Goal: Find specific page/section: Find specific page/section

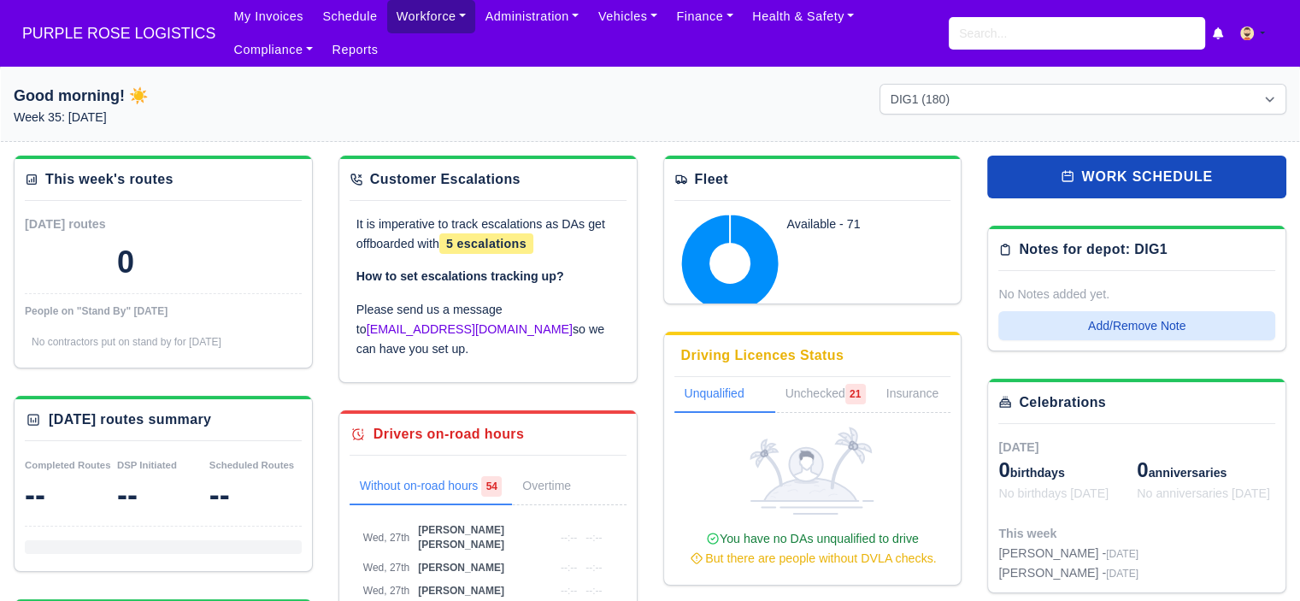
click at [401, 13] on link "Workforce" at bounding box center [431, 16] width 89 height 33
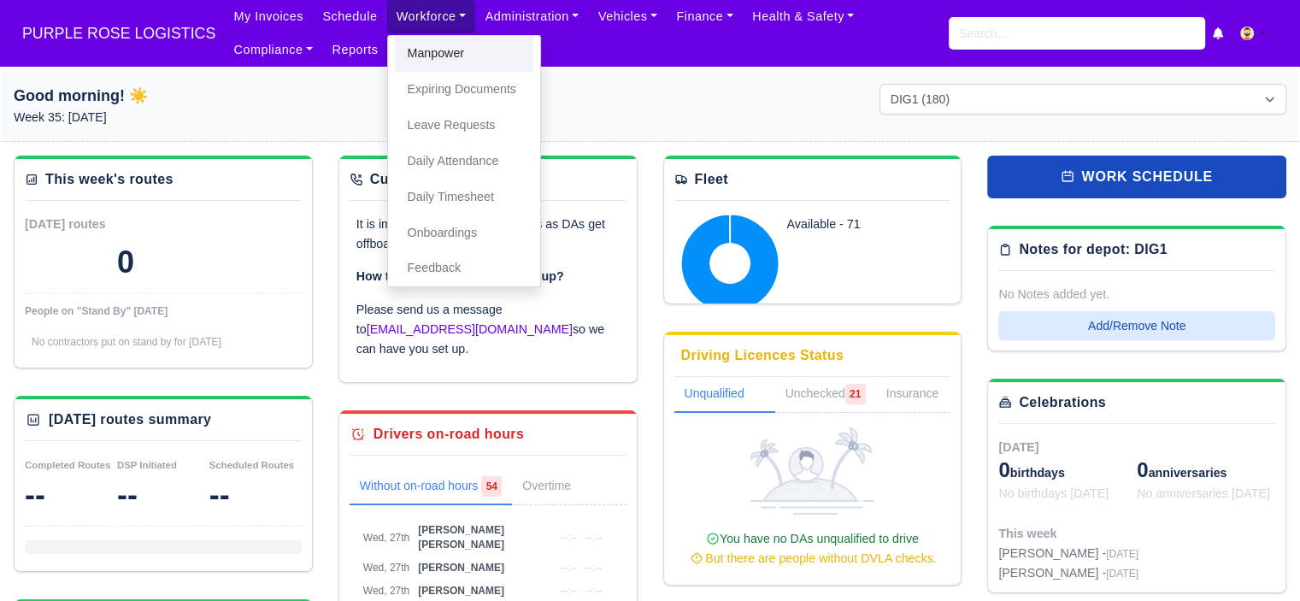
click at [433, 59] on link "Manpower" at bounding box center [464, 54] width 138 height 36
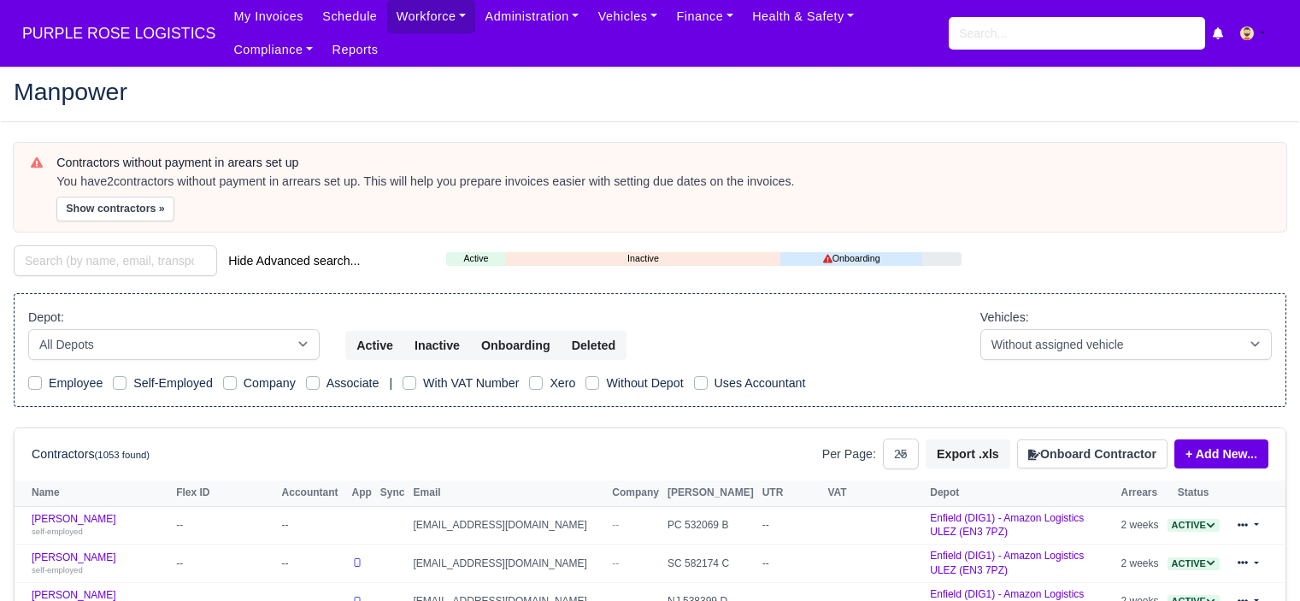
select select "25"
click at [1001, 32] on input "search" at bounding box center [1076, 33] width 256 height 32
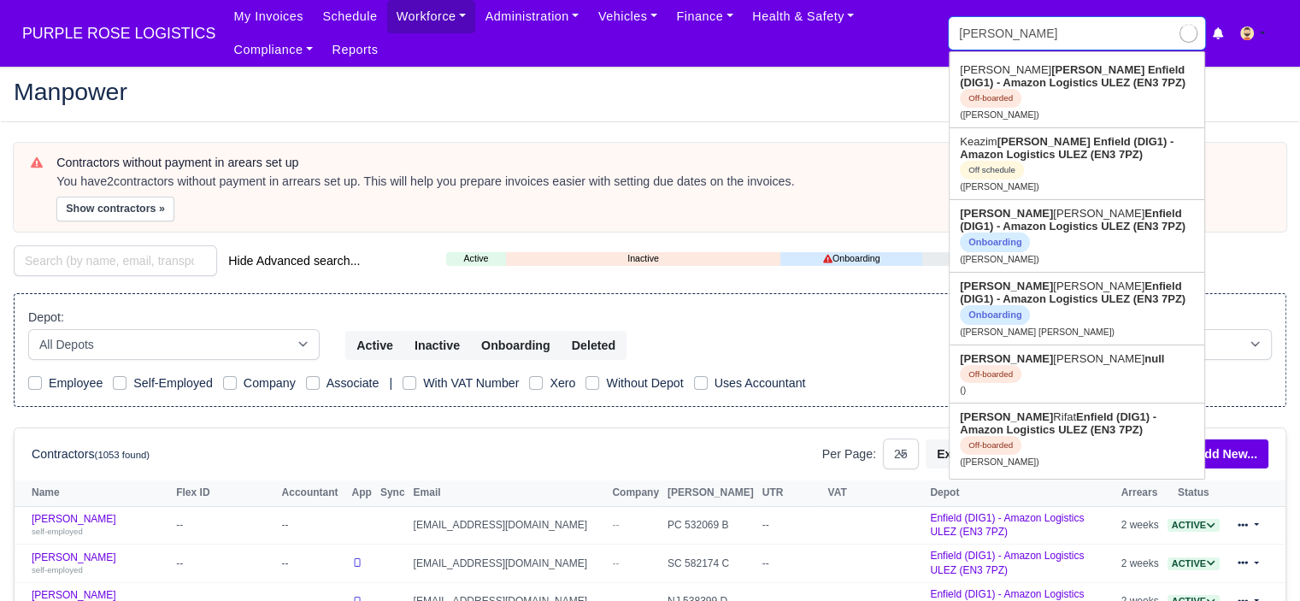
type input "mustafa k"
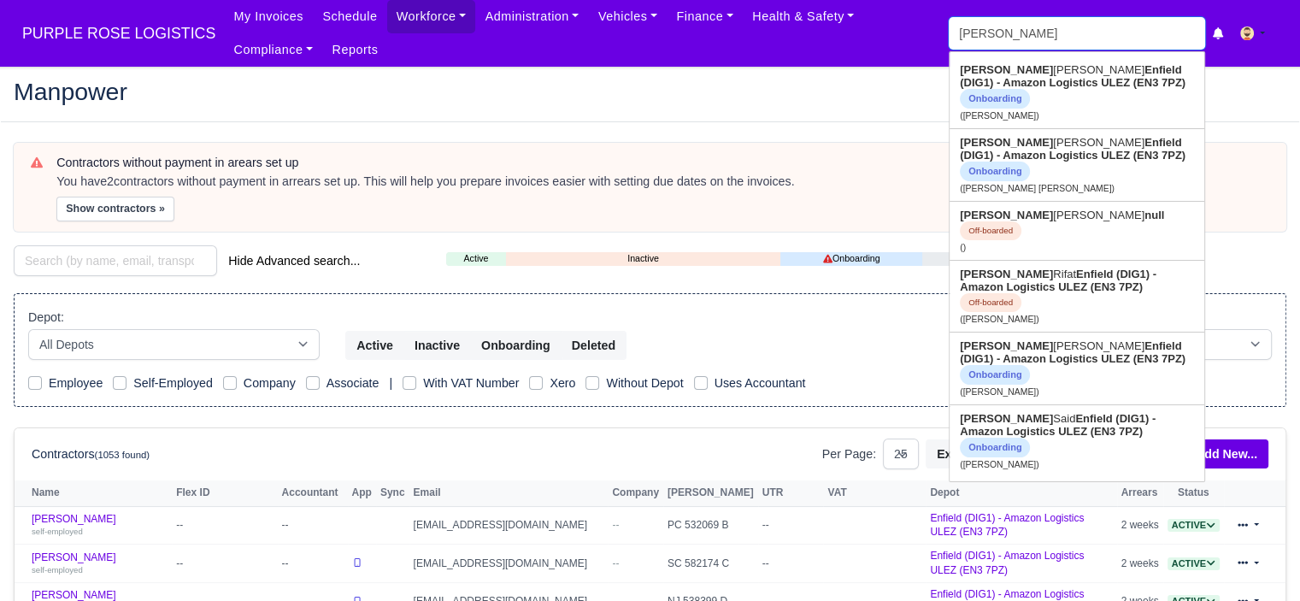
type input "mustafa kara"
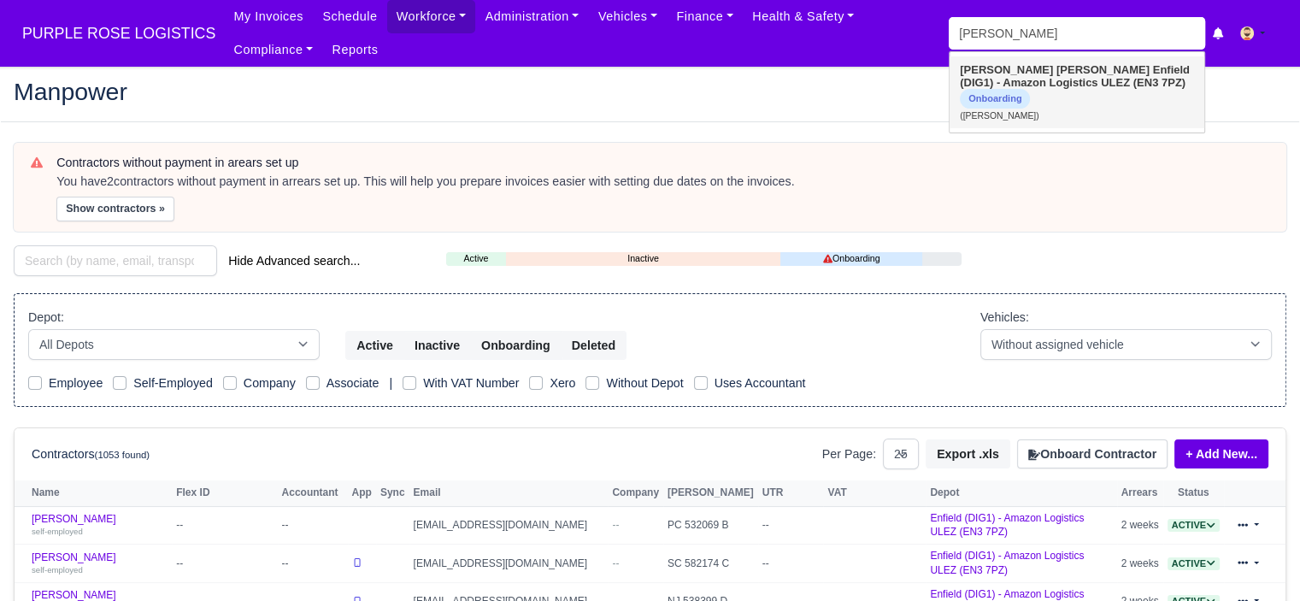
click at [1014, 85] on strong "Enfield (DIG1) - Amazon Logistics ULEZ (EN3 7PZ)" at bounding box center [1075, 76] width 230 height 26
type input "[PERSON_NAME]"
